Goal: Information Seeking & Learning: Check status

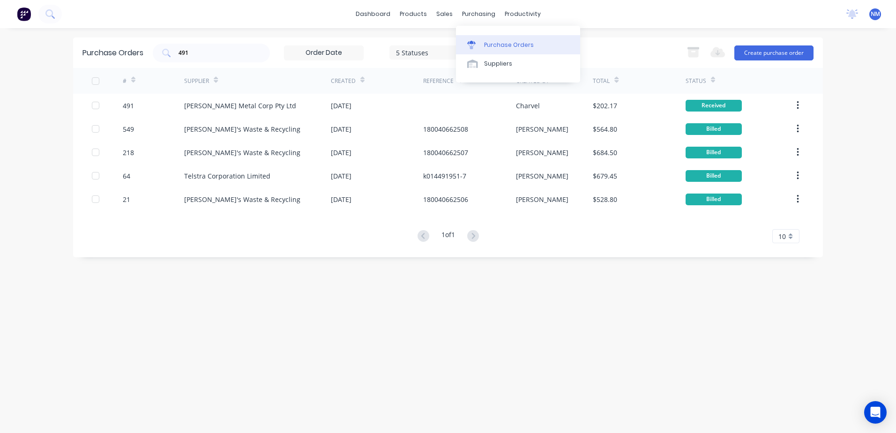
click at [497, 41] on div "Purchase Orders" at bounding box center [509, 45] width 50 height 8
click at [199, 58] on div "491" at bounding box center [211, 53] width 117 height 19
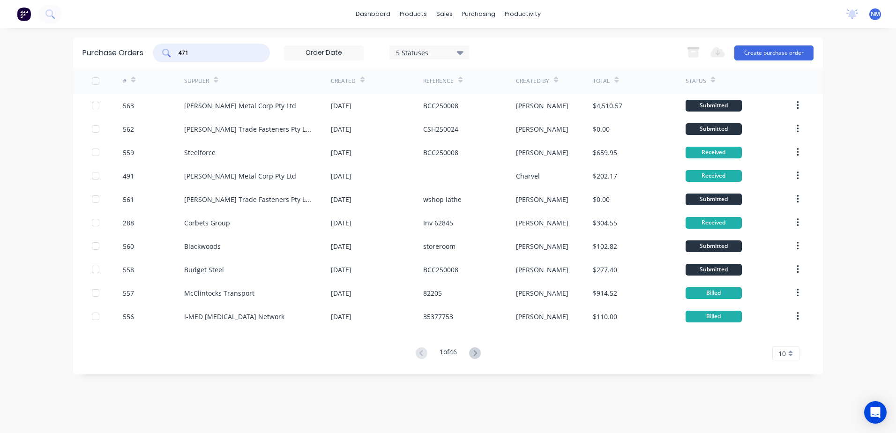
type input "471"
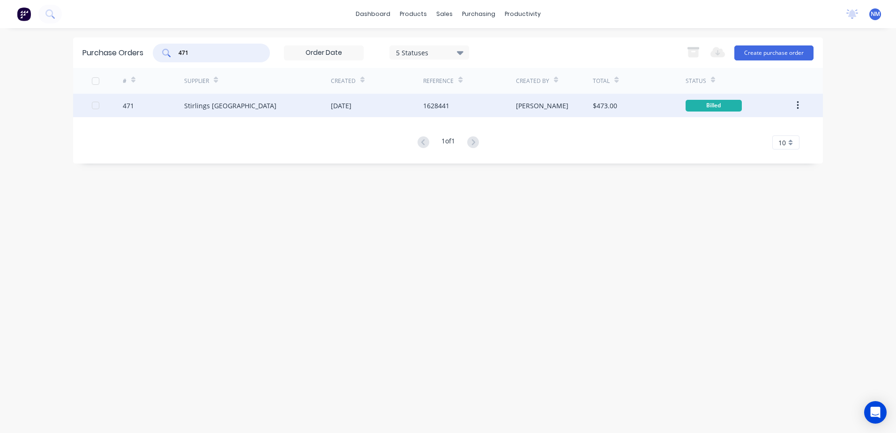
click at [662, 111] on div "$473.00" at bounding box center [639, 105] width 92 height 23
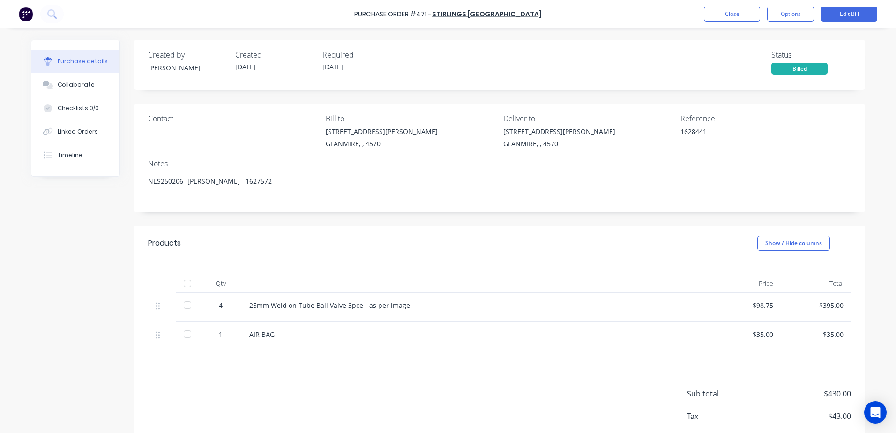
click at [183, 285] on div at bounding box center [187, 283] width 19 height 19
type textarea "x"
click at [724, 16] on button "Close" at bounding box center [732, 14] width 56 height 15
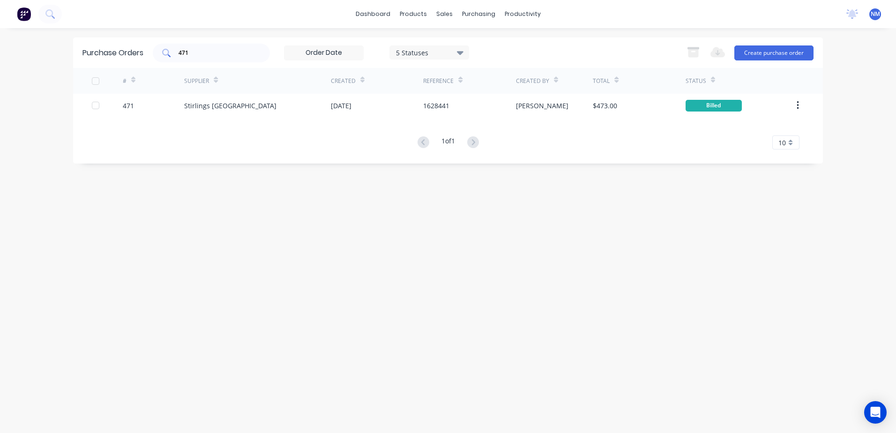
click at [196, 53] on input "471" at bounding box center [217, 52] width 78 height 9
type input "470"
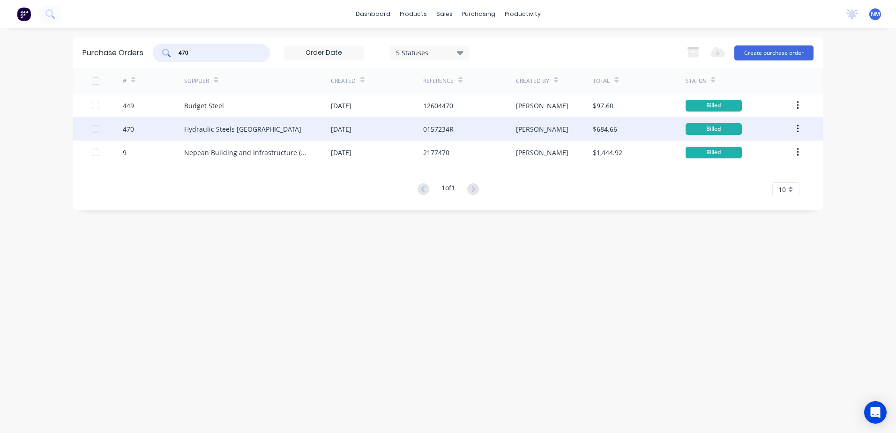
click at [654, 133] on div "$684.66" at bounding box center [639, 128] width 92 height 23
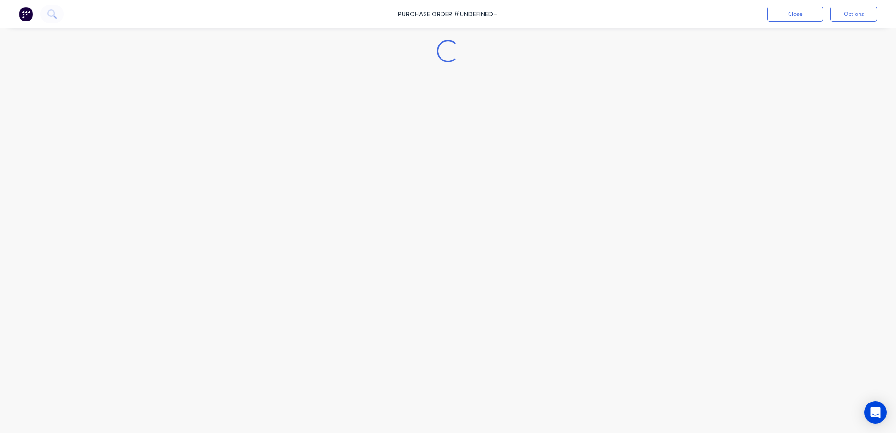
type textarea "x"
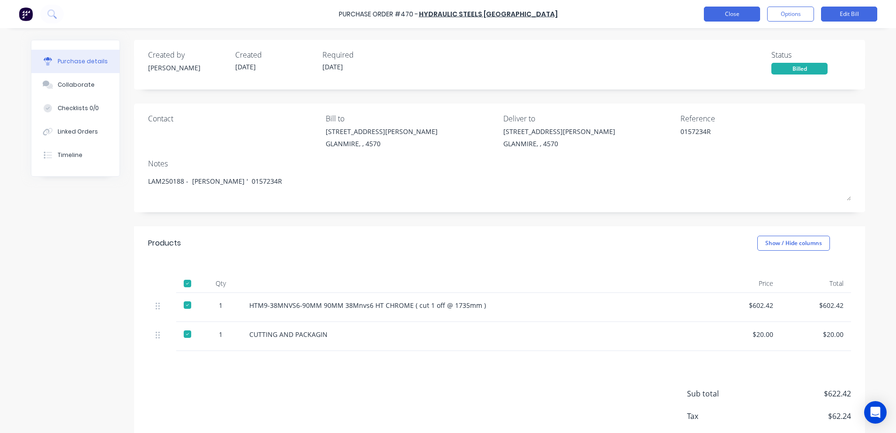
click at [718, 17] on button "Close" at bounding box center [732, 14] width 56 height 15
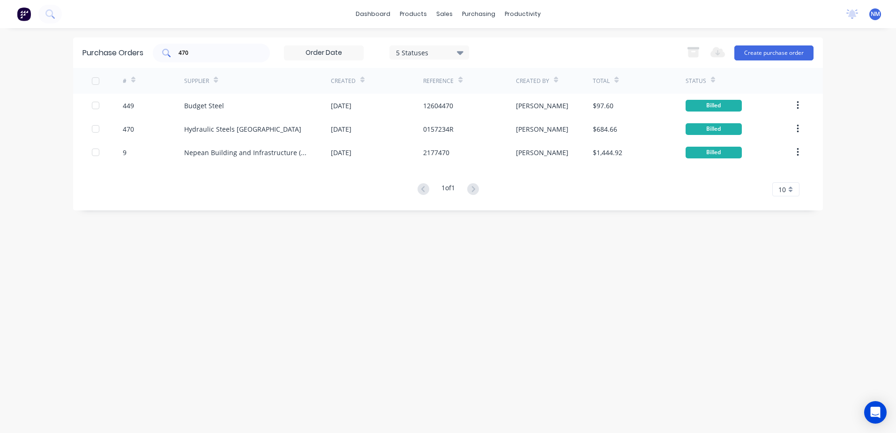
click at [199, 51] on input "470" at bounding box center [217, 52] width 78 height 9
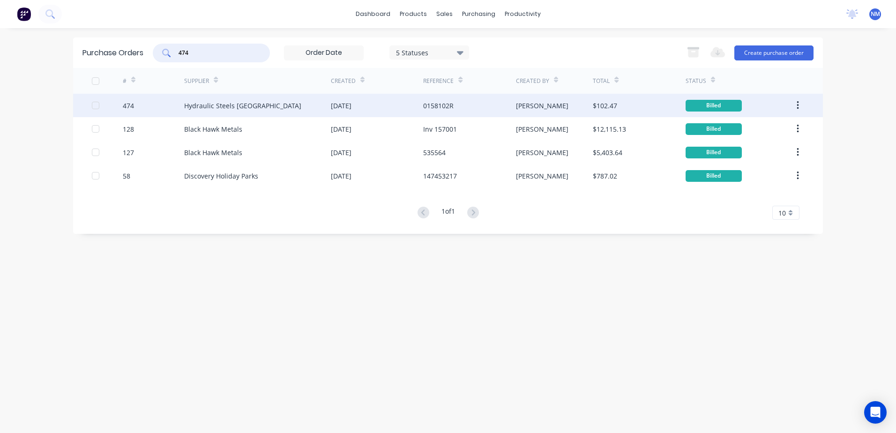
type input "474"
click at [642, 107] on div "$102.47" at bounding box center [639, 105] width 92 height 23
type textarea "x"
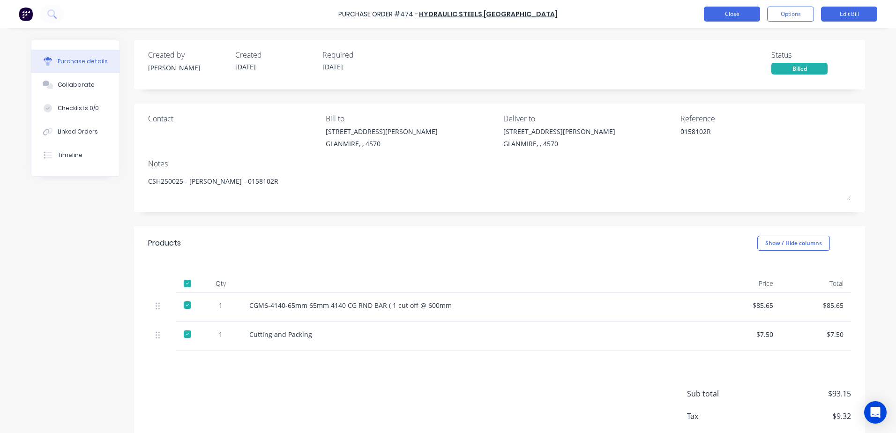
click at [739, 12] on button "Close" at bounding box center [732, 14] width 56 height 15
